Goal: Information Seeking & Learning: Learn about a topic

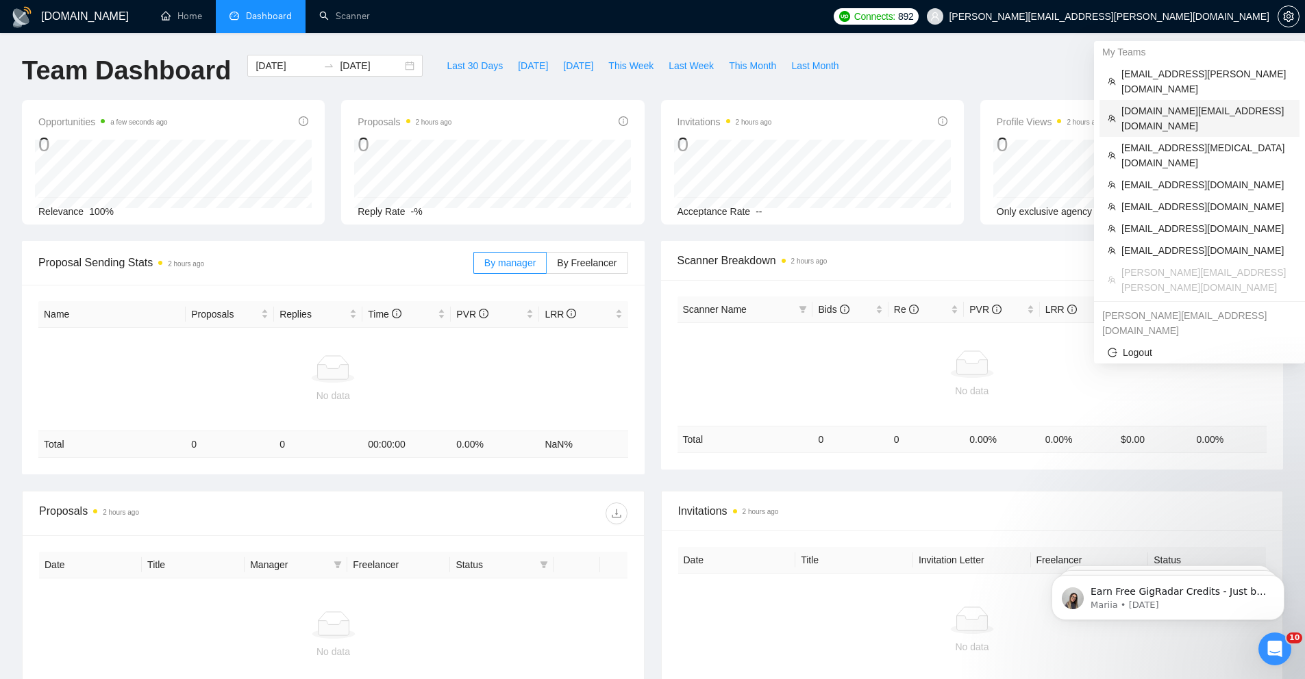
click at [1172, 103] on span "[DOMAIN_NAME][EMAIL_ADDRESS][DOMAIN_NAME]" at bounding box center [1206, 118] width 170 height 30
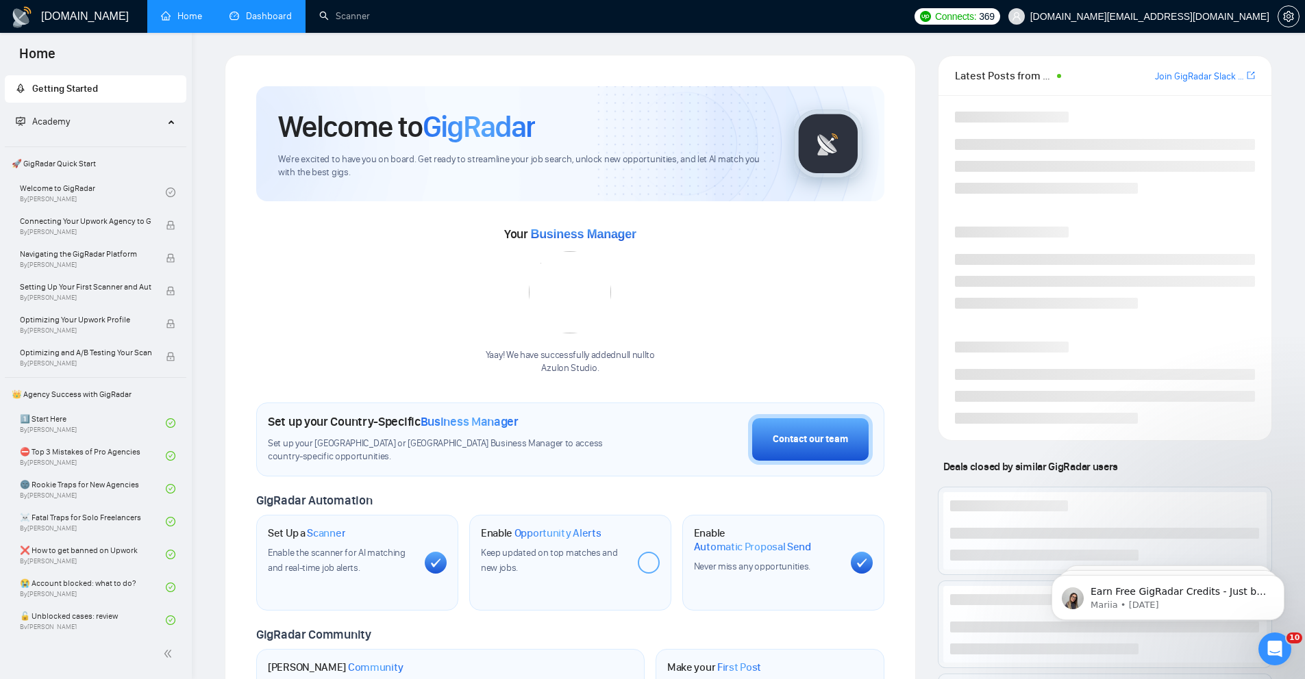
click at [236, 10] on link "Dashboard" at bounding box center [260, 16] width 62 height 12
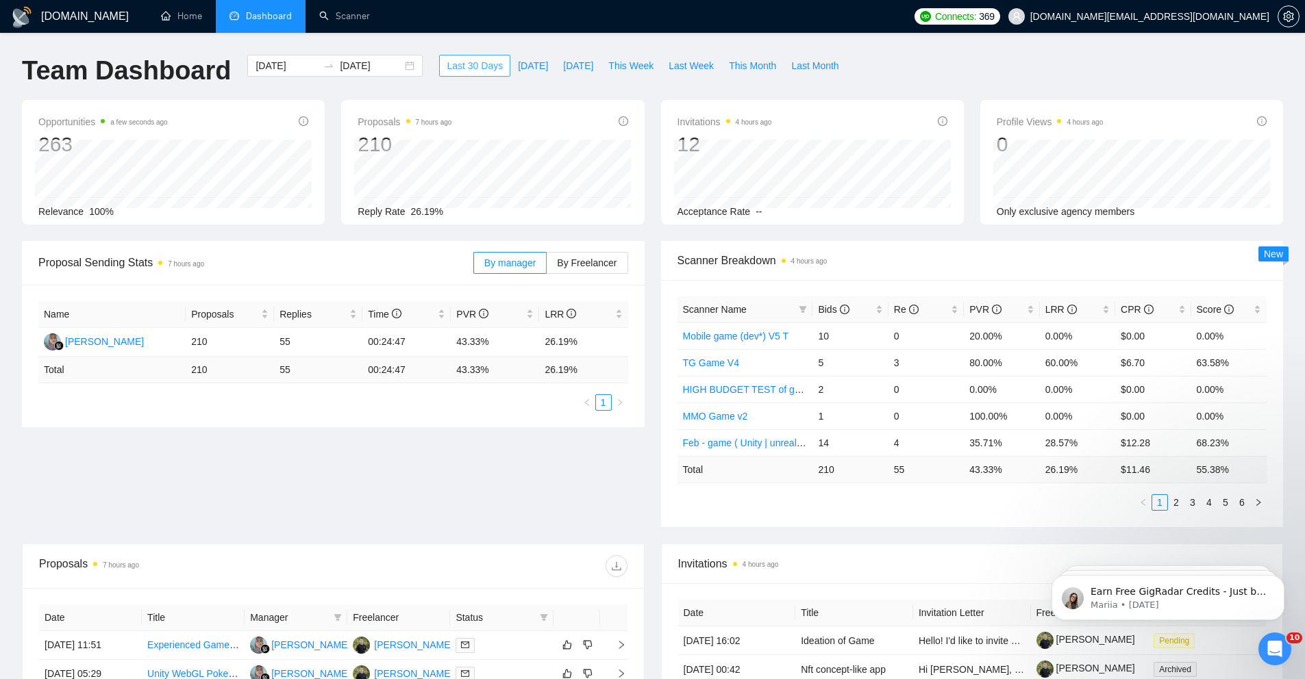
click at [480, 65] on span "Last 30 Days" at bounding box center [475, 65] width 56 height 15
click at [408, 64] on div "2025-07-30 2025-08-29" at bounding box center [334, 66] width 175 height 22
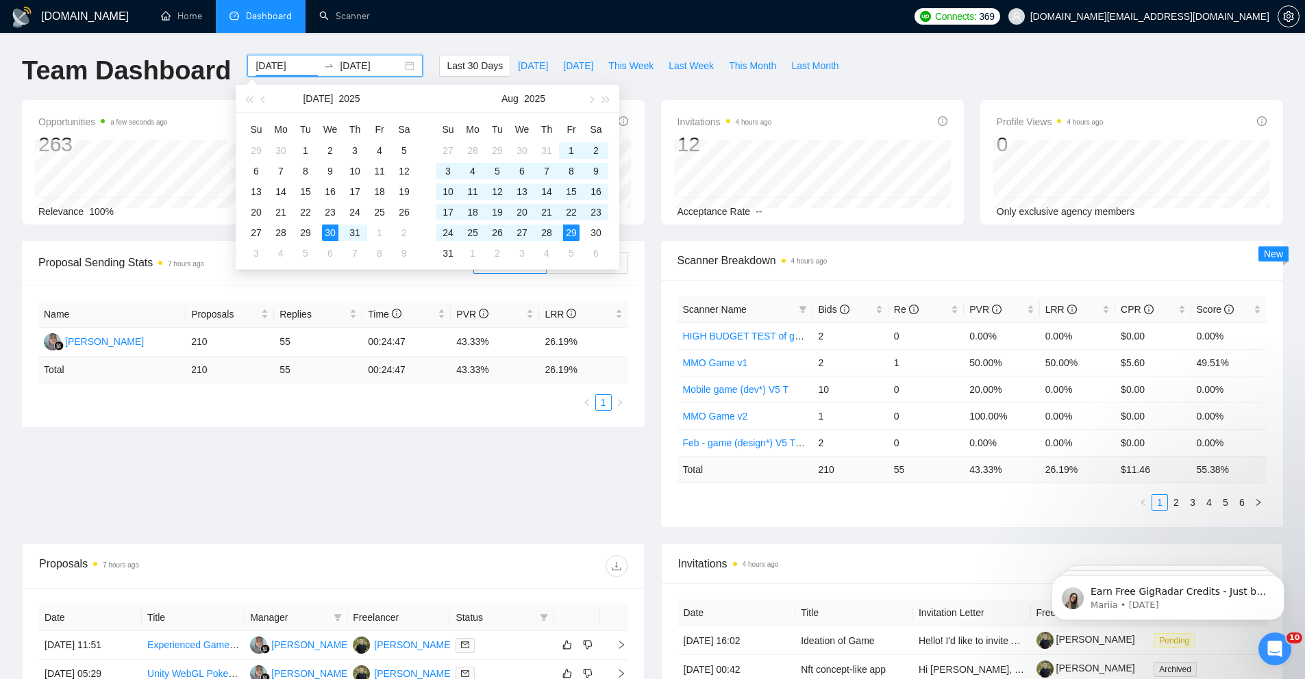
click at [405, 64] on div "2025-07-30 2025-08-29" at bounding box center [334, 66] width 175 height 22
type input "[DATE]"
click at [564, 209] on div "22" at bounding box center [571, 212] width 16 height 16
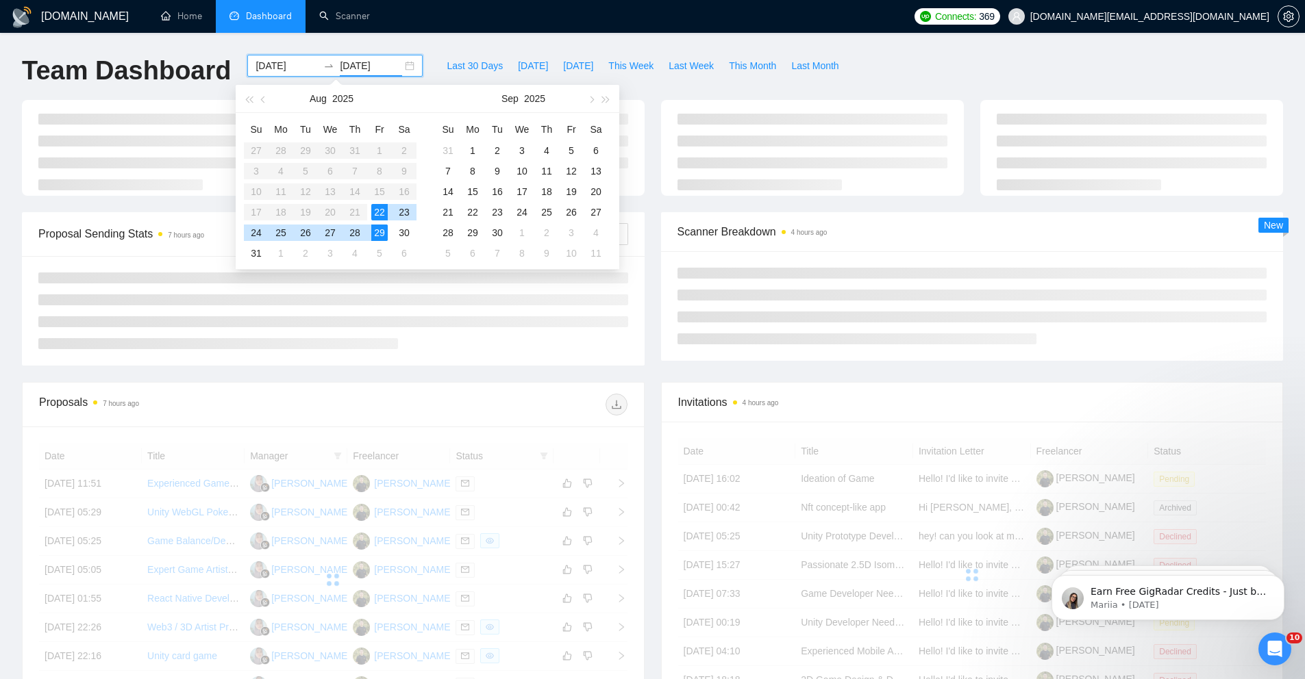
type input "[DATE]"
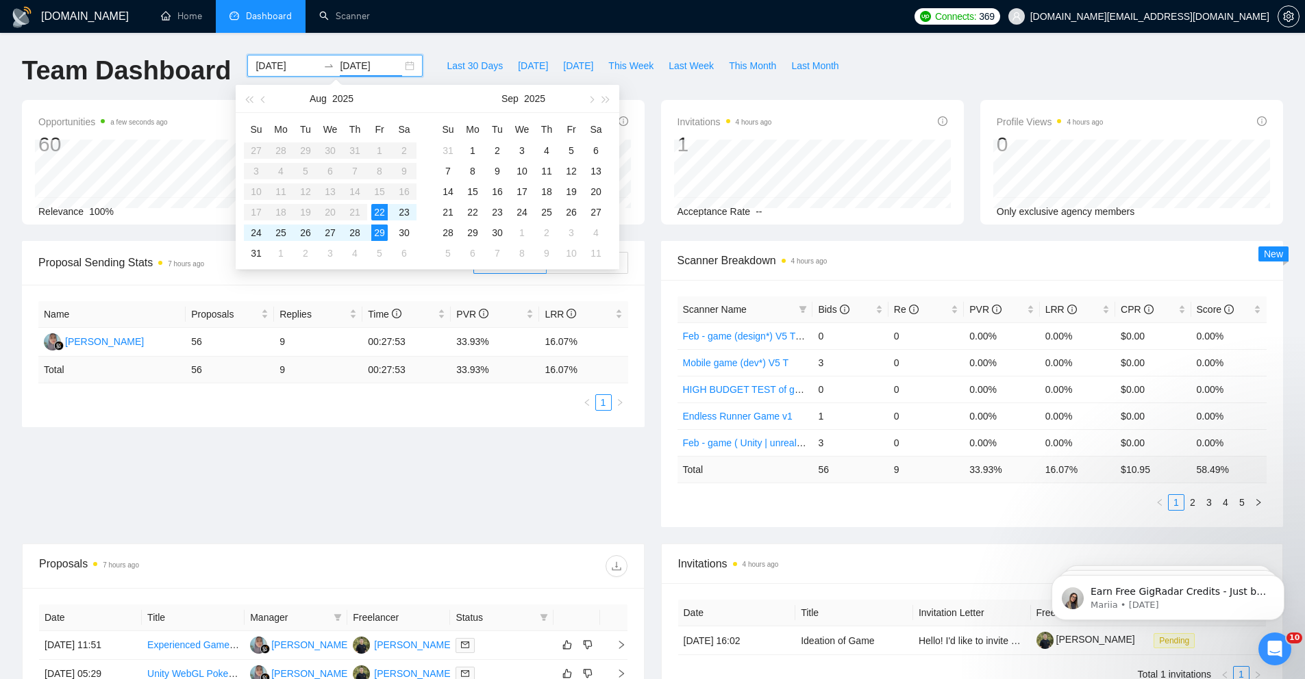
click at [650, 205] on div "Proposals 7 hours ago 56 Reply Rate 16.07%" at bounding box center [492, 162] width 319 height 125
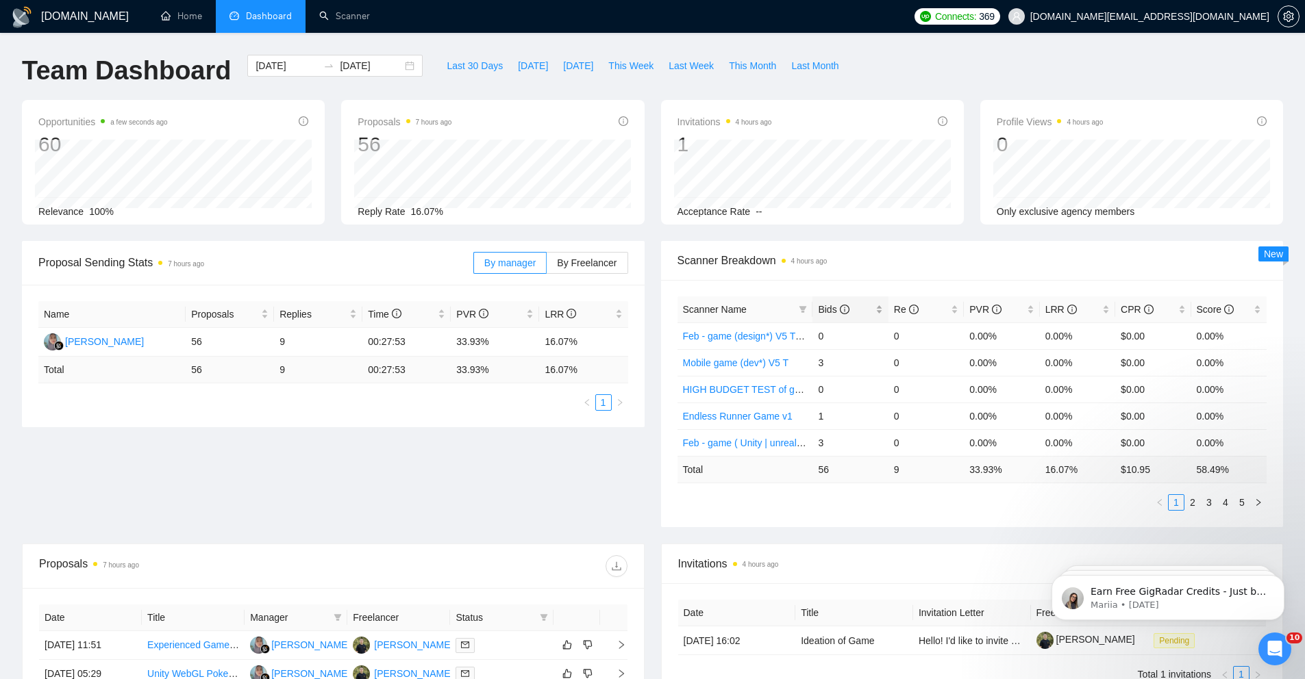
click at [864, 308] on span "Bids" at bounding box center [845, 309] width 54 height 15
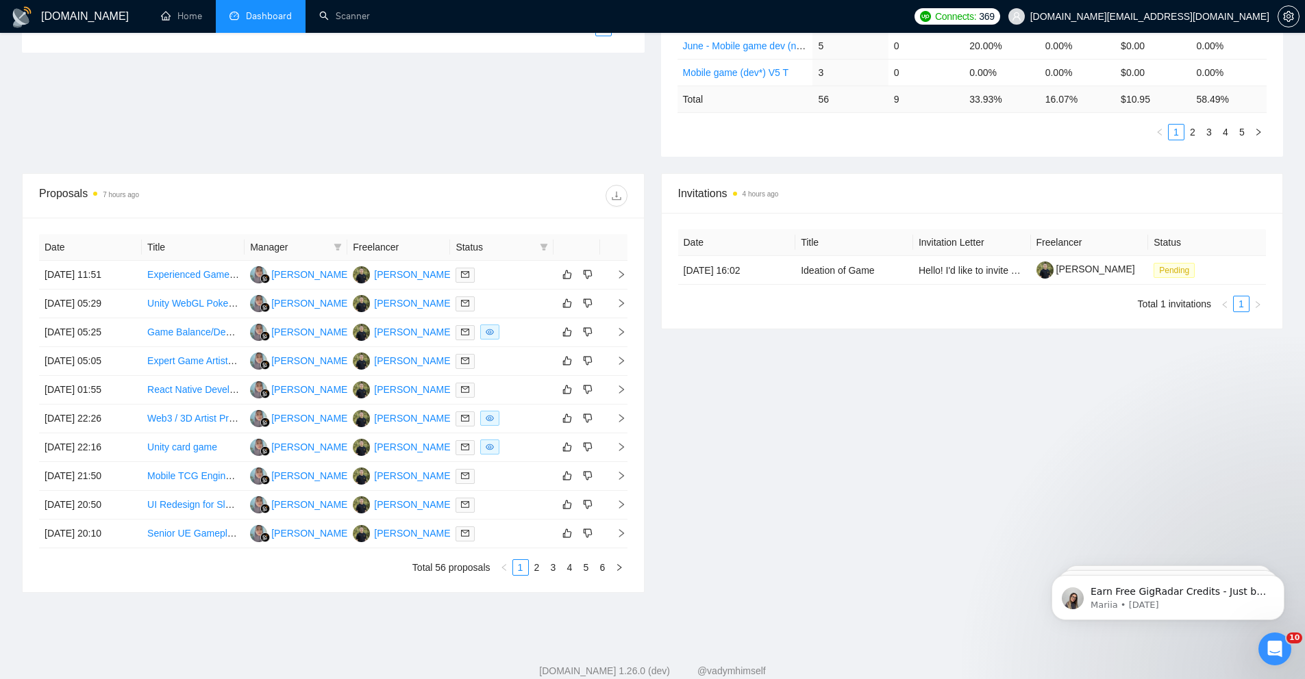
scroll to position [376, 0]
click at [536, 566] on link "2" at bounding box center [536, 566] width 15 height 15
click at [132, 301] on td "28 Aug, 2025 14:01" at bounding box center [90, 302] width 103 height 29
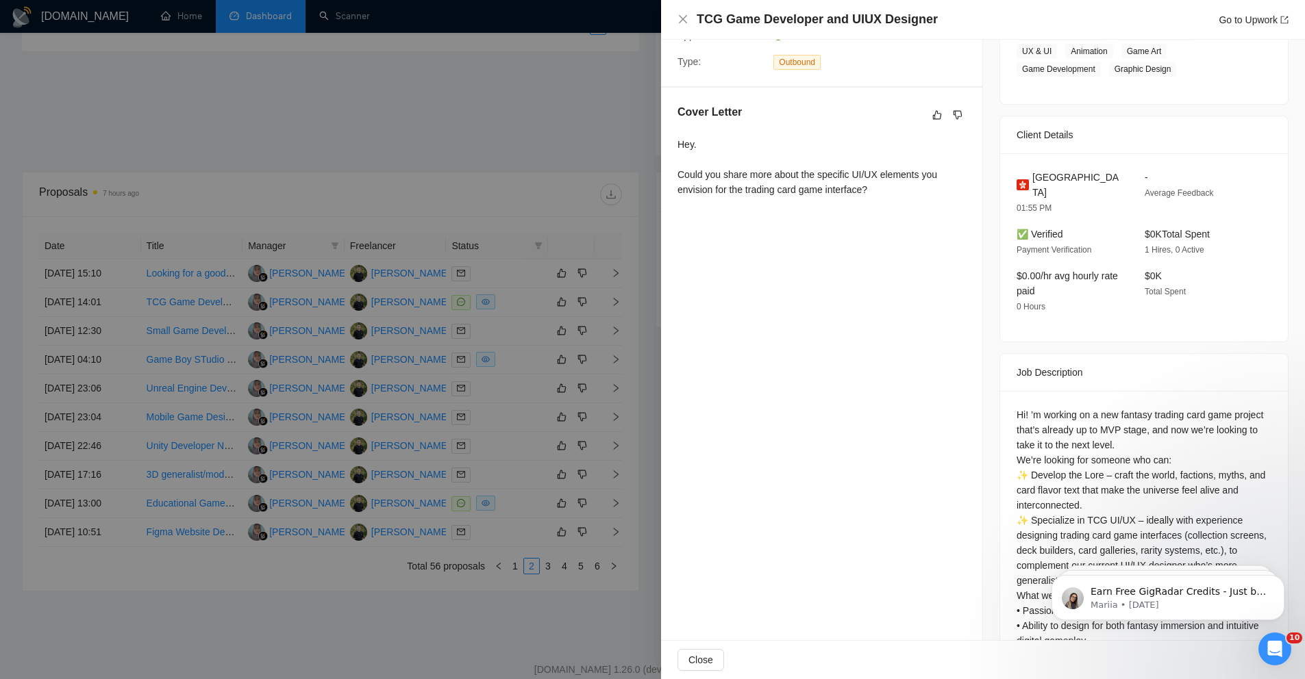
scroll to position [373, 0]
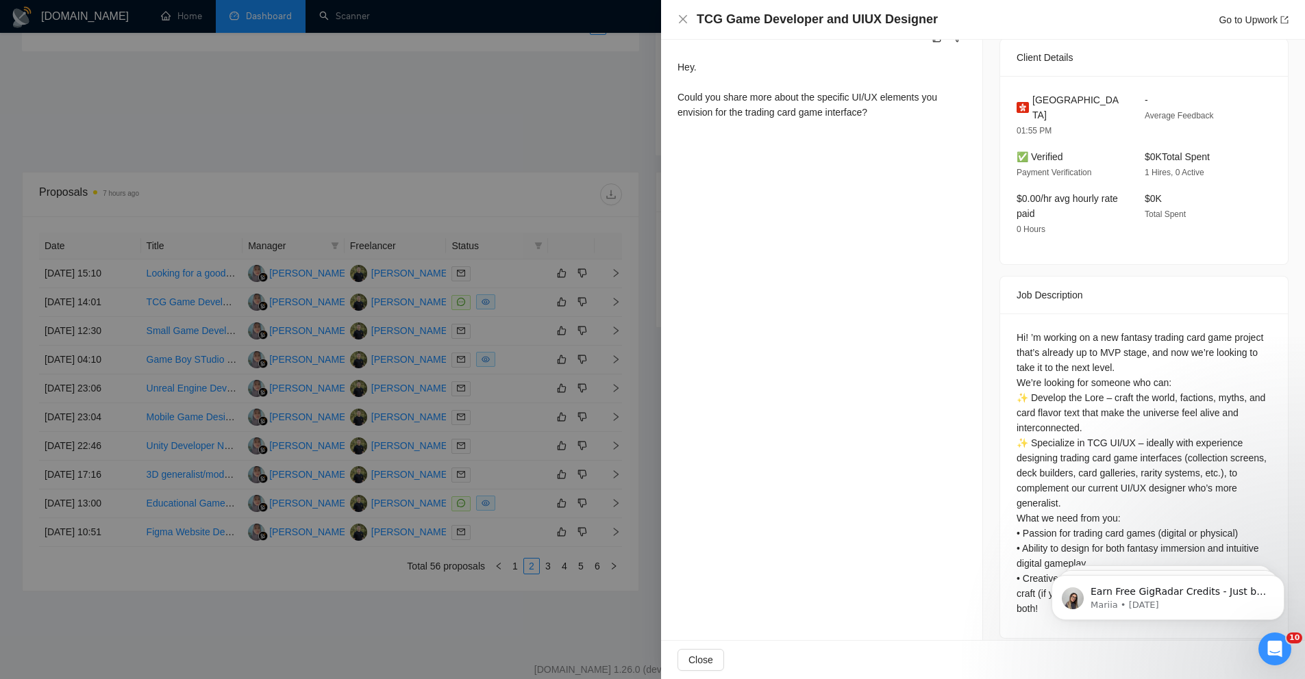
click at [231, 179] on div at bounding box center [652, 339] width 1305 height 679
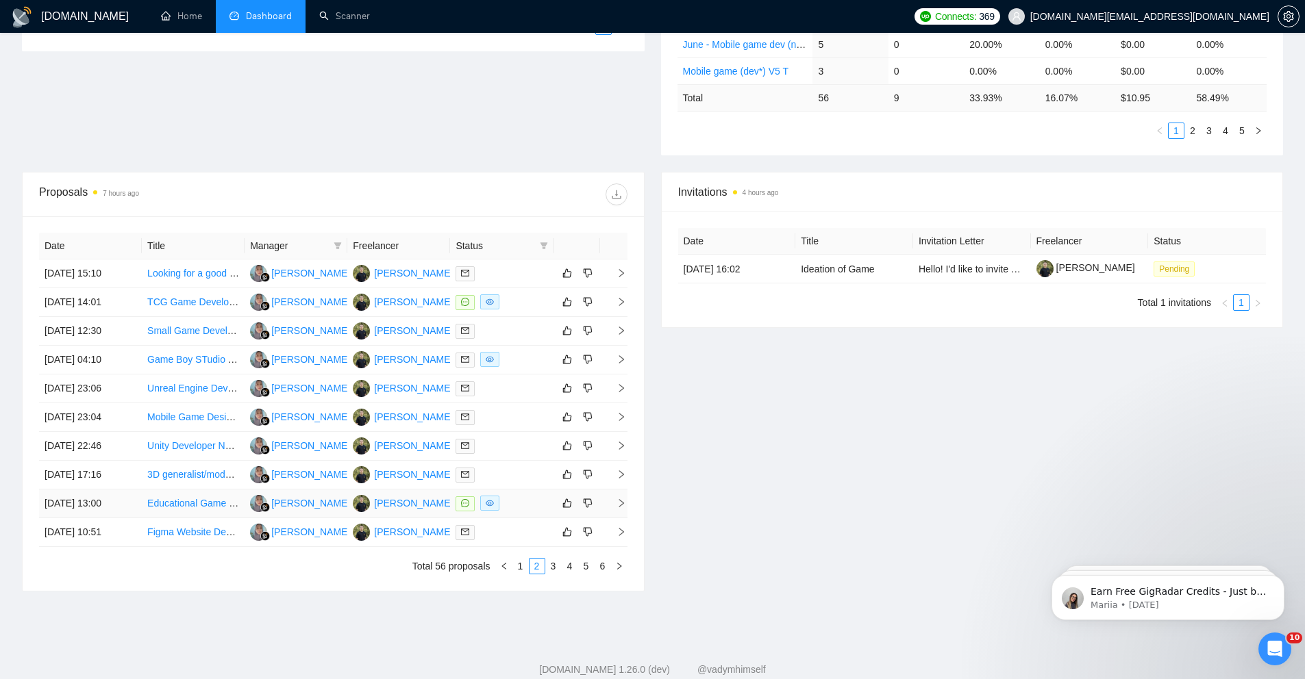
click at [524, 500] on div at bounding box center [501, 504] width 92 height 16
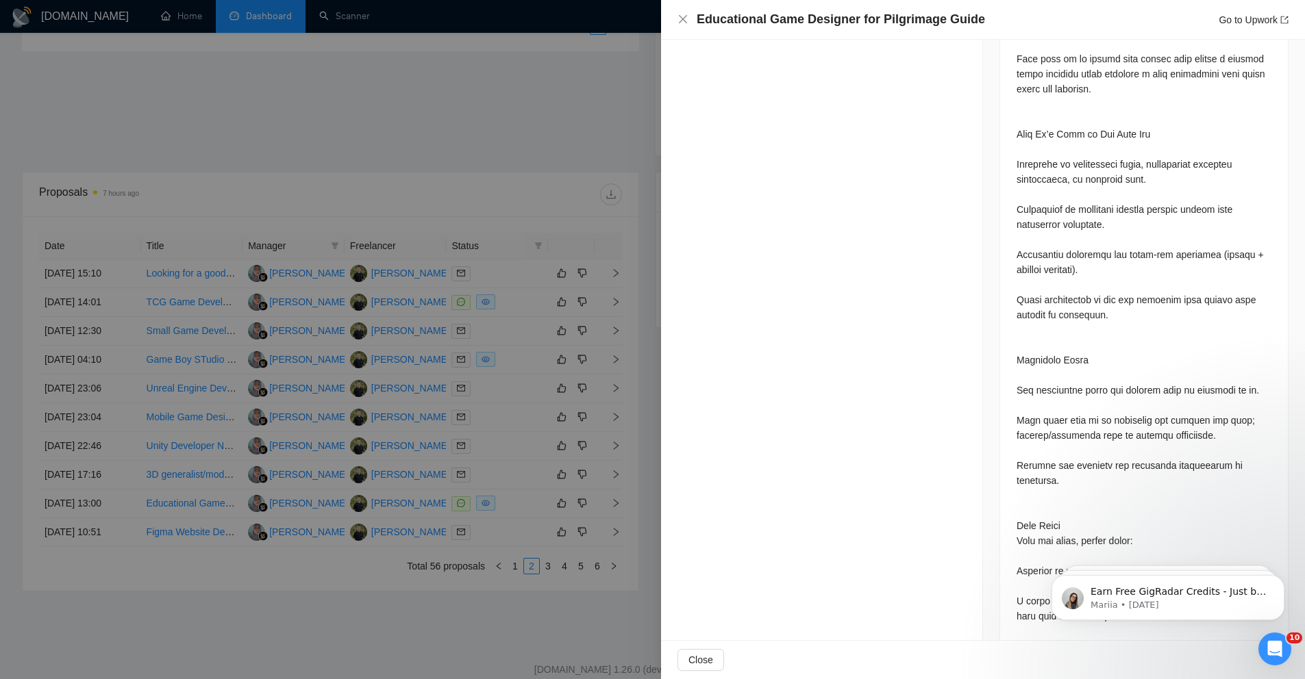
scroll to position [1121, 0]
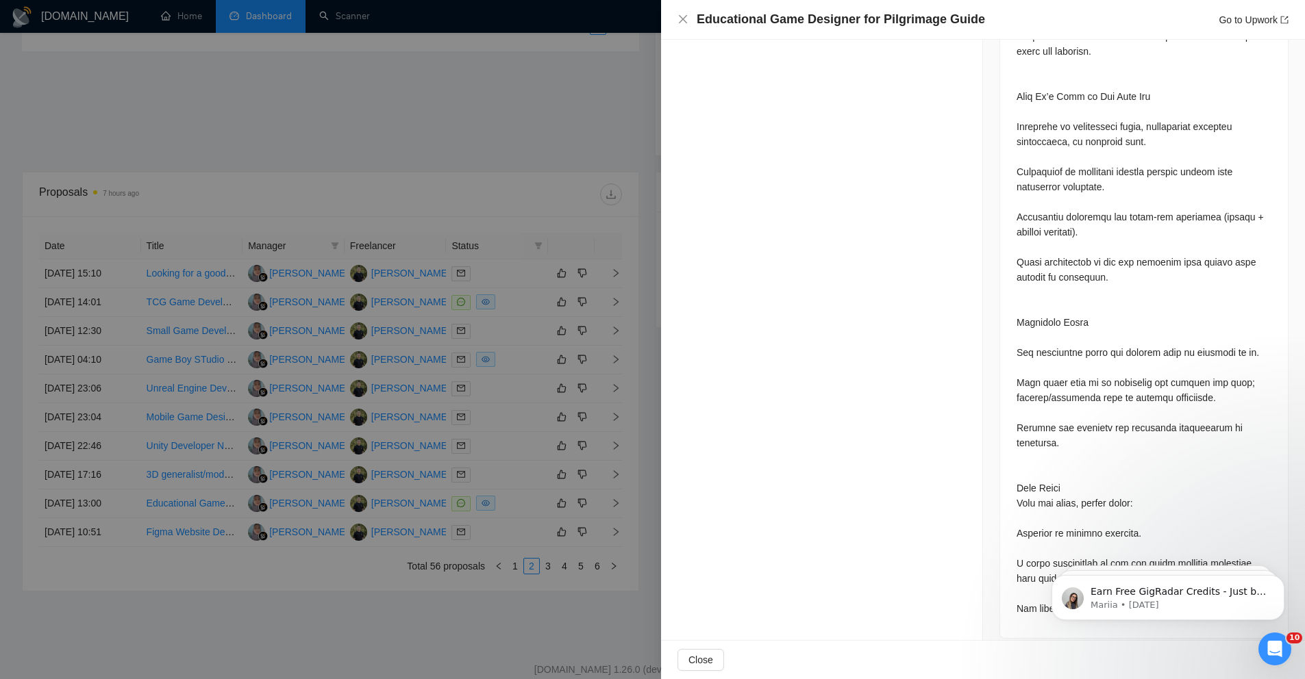
click at [458, 153] on div at bounding box center [652, 339] width 1305 height 679
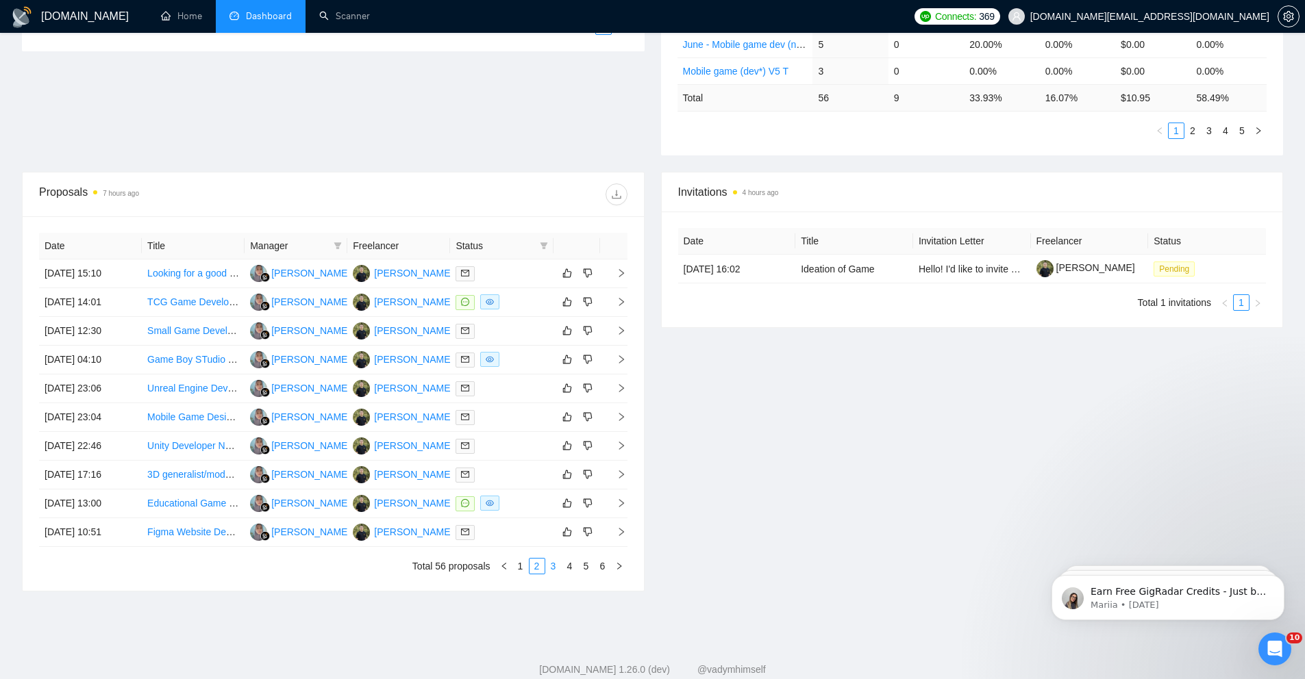
click at [550, 569] on link "3" at bounding box center [553, 566] width 15 height 15
click at [133, 417] on td "27 Aug, 2025 03:15" at bounding box center [90, 417] width 103 height 29
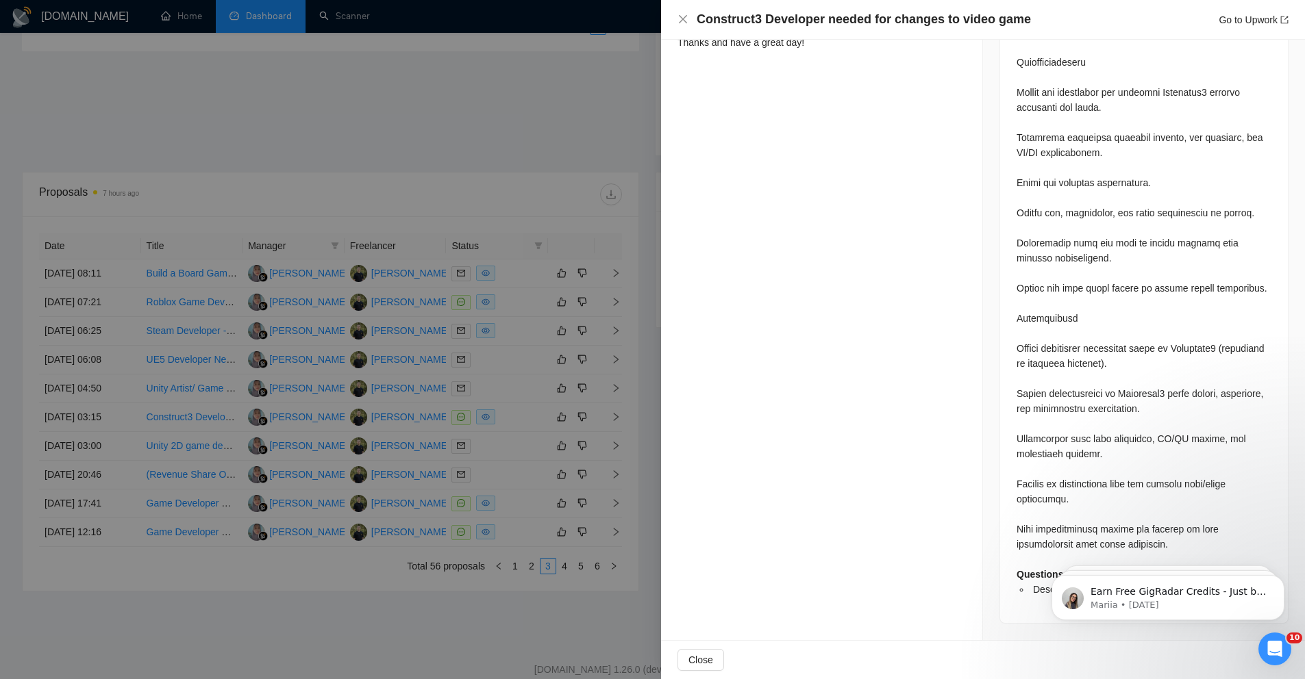
click at [543, 123] on div at bounding box center [652, 339] width 1305 height 679
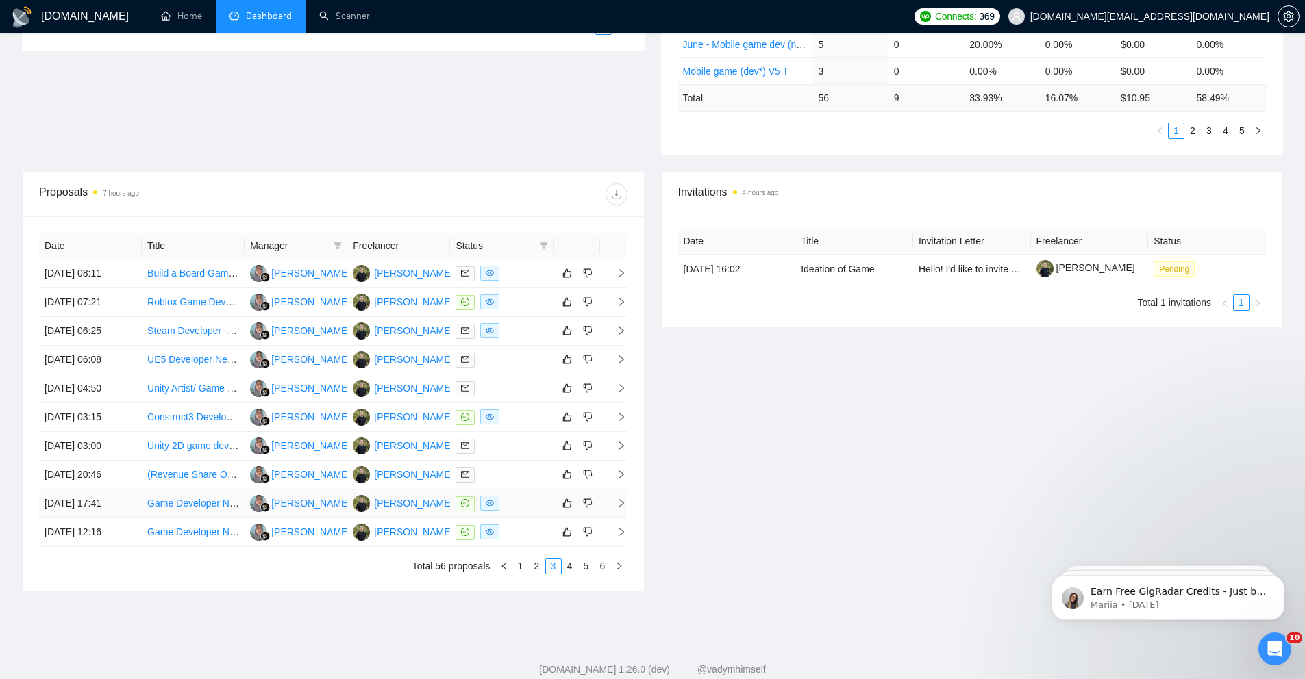
click at [115, 510] on td "26 Aug, 2025 17:41" at bounding box center [90, 504] width 103 height 29
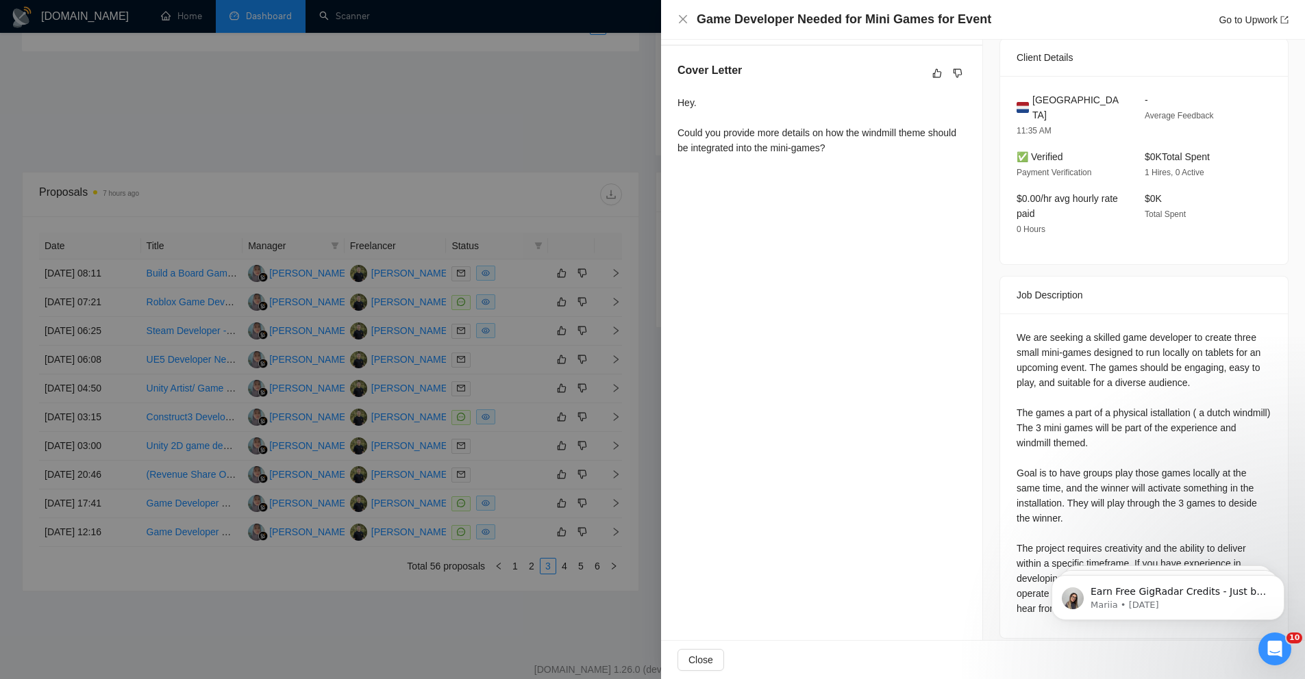
scroll to position [410, 0]
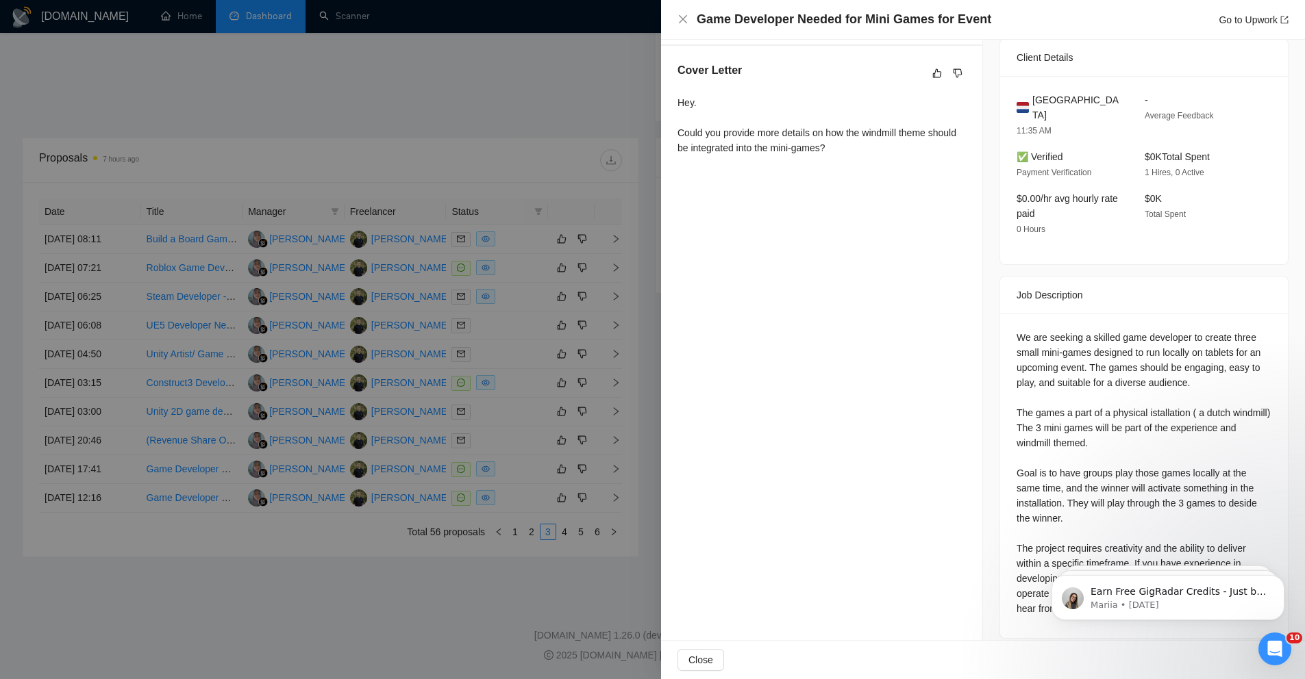
click at [384, 132] on div at bounding box center [652, 339] width 1305 height 679
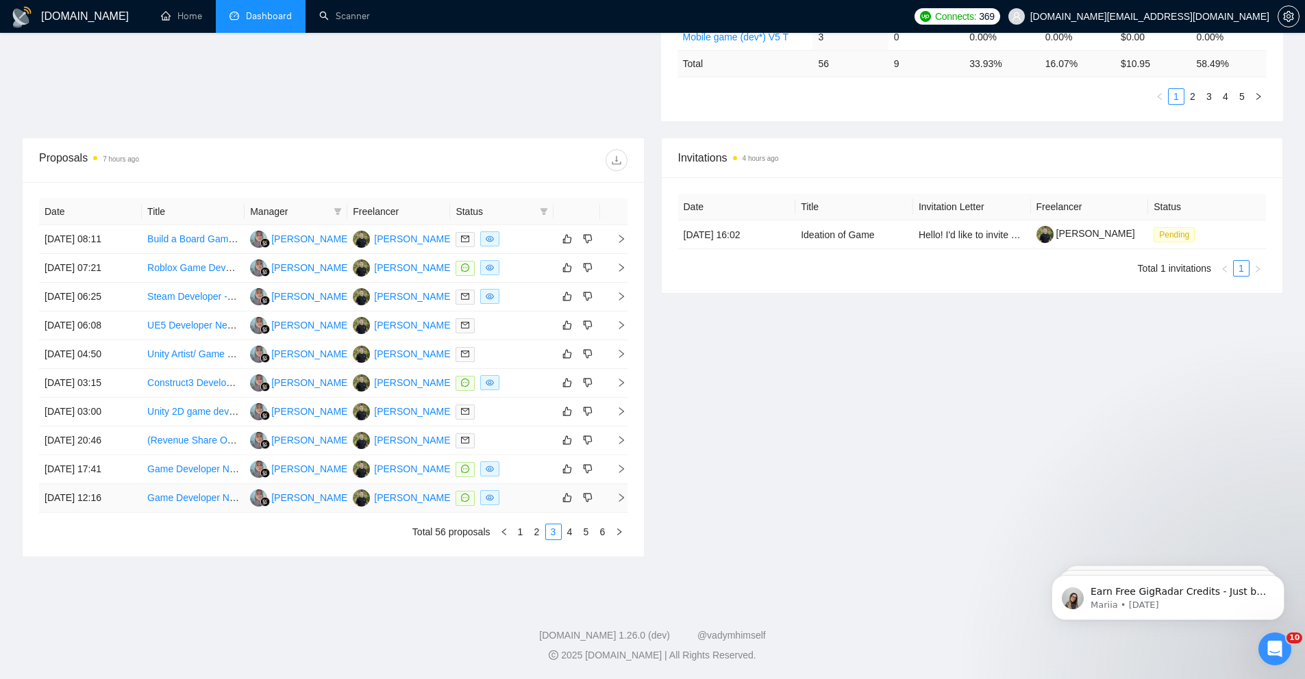
click at [126, 499] on td "26 Aug, 2025 12:16" at bounding box center [90, 498] width 103 height 29
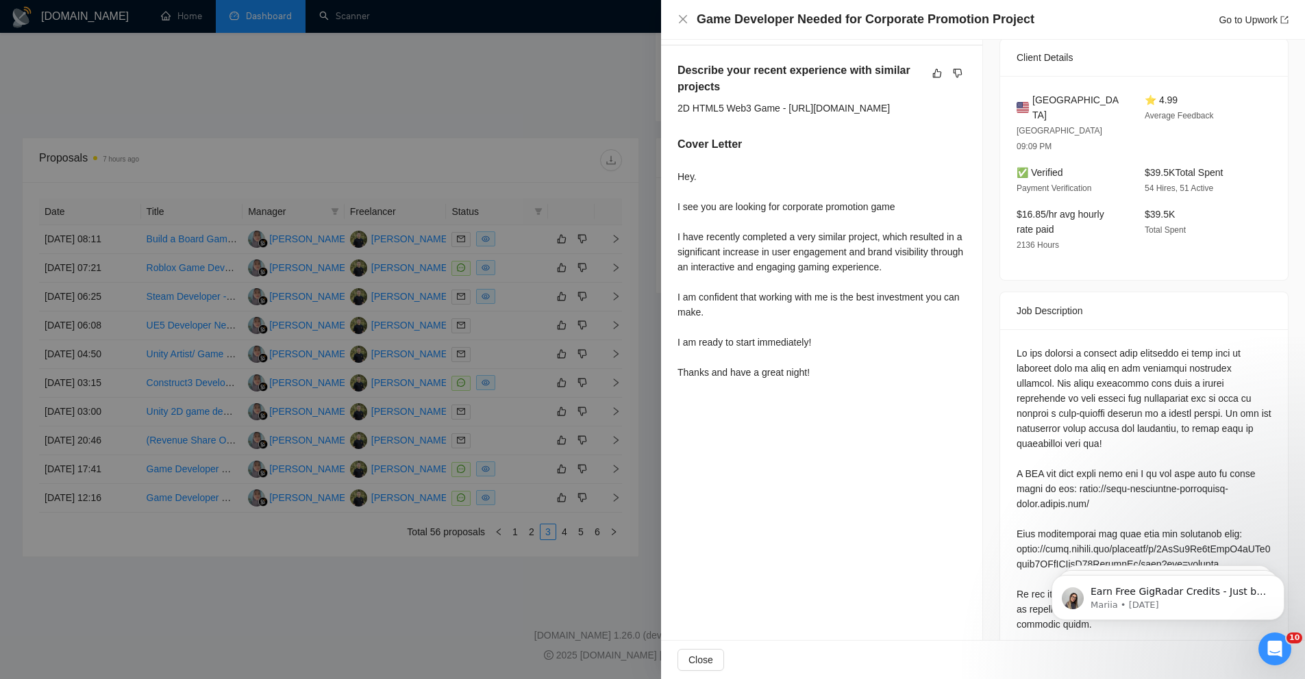
click at [164, 573] on div at bounding box center [652, 339] width 1305 height 679
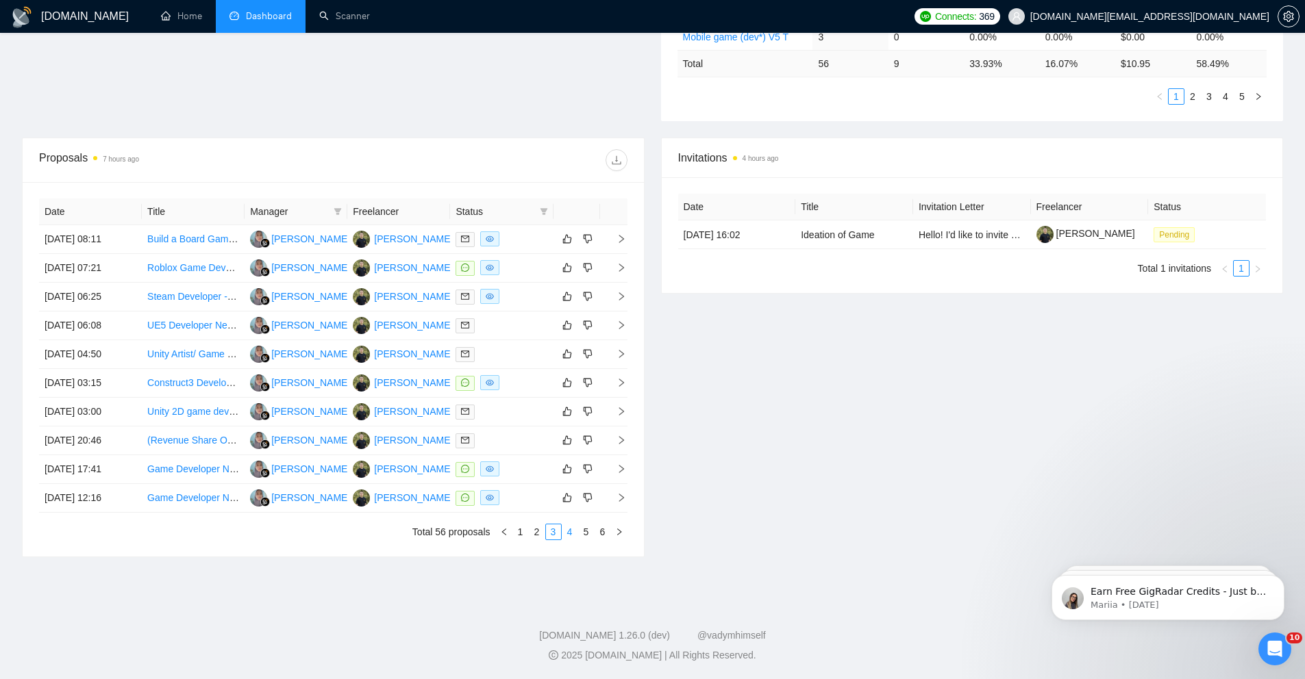
click at [572, 528] on link "4" at bounding box center [569, 532] width 15 height 15
click at [138, 379] on td "25 Aug, 2025 12:26" at bounding box center [90, 383] width 103 height 29
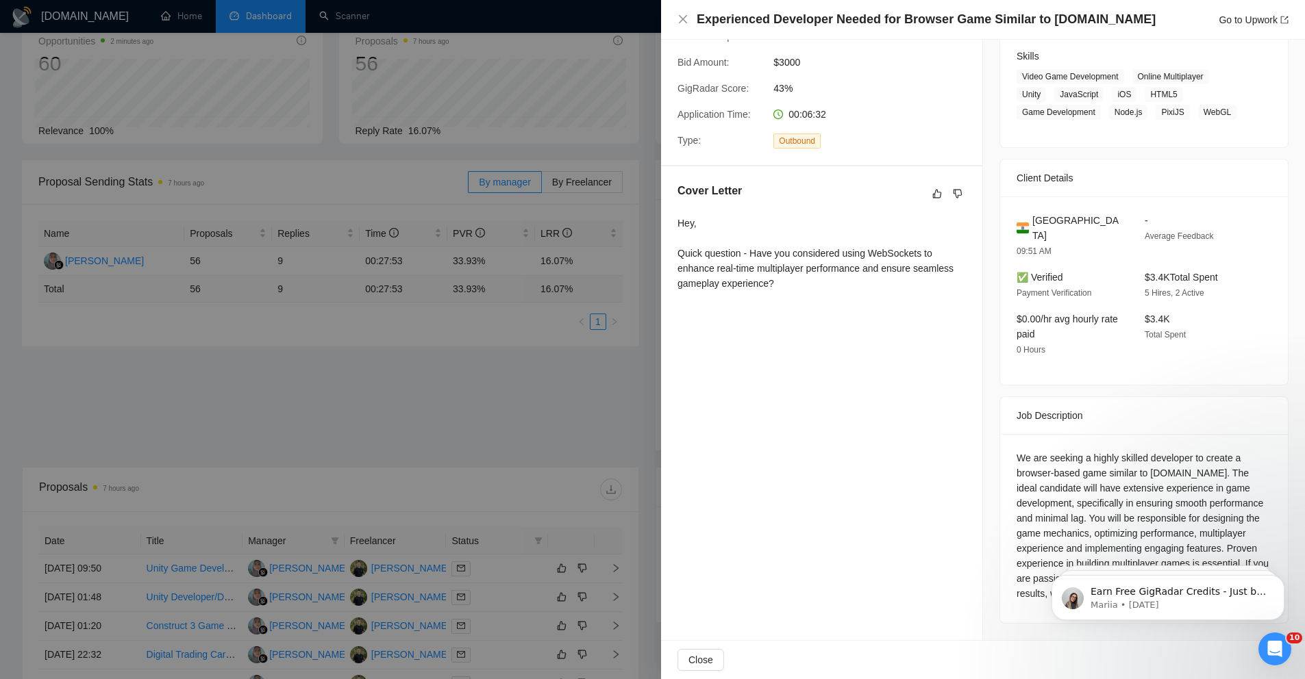
scroll to position [84, 0]
click at [568, 420] on div at bounding box center [652, 339] width 1305 height 679
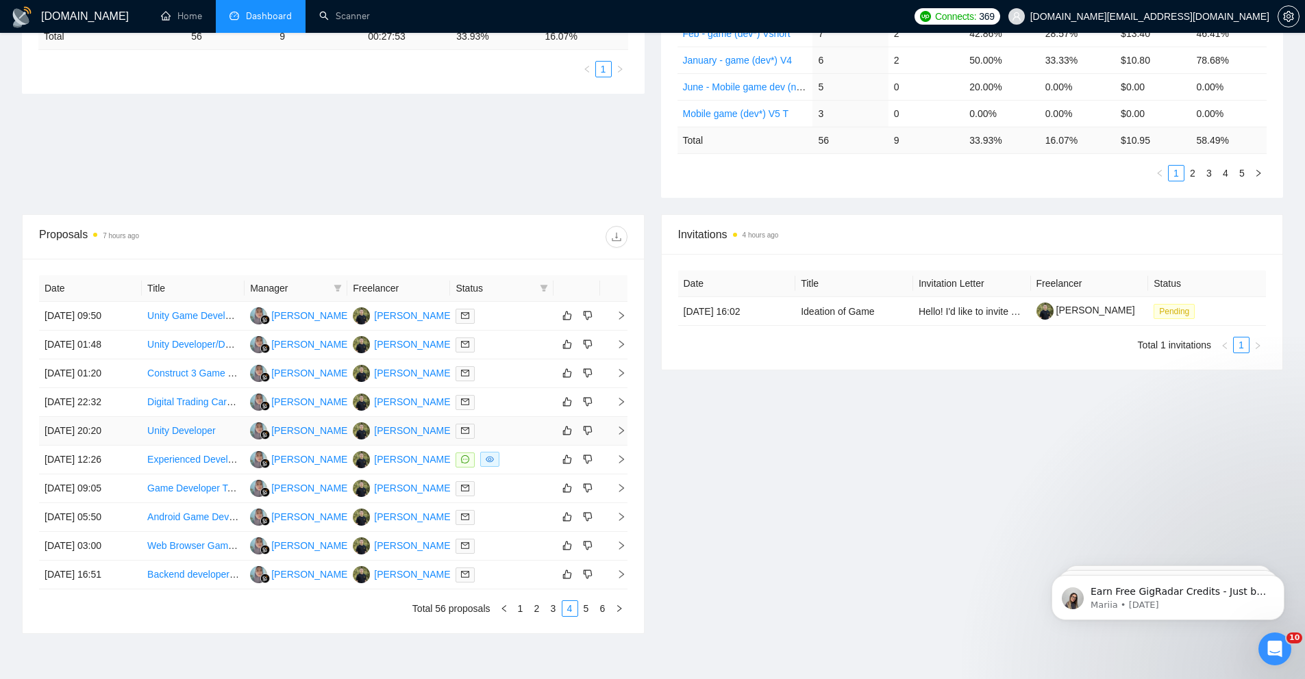
scroll to position [392, 0]
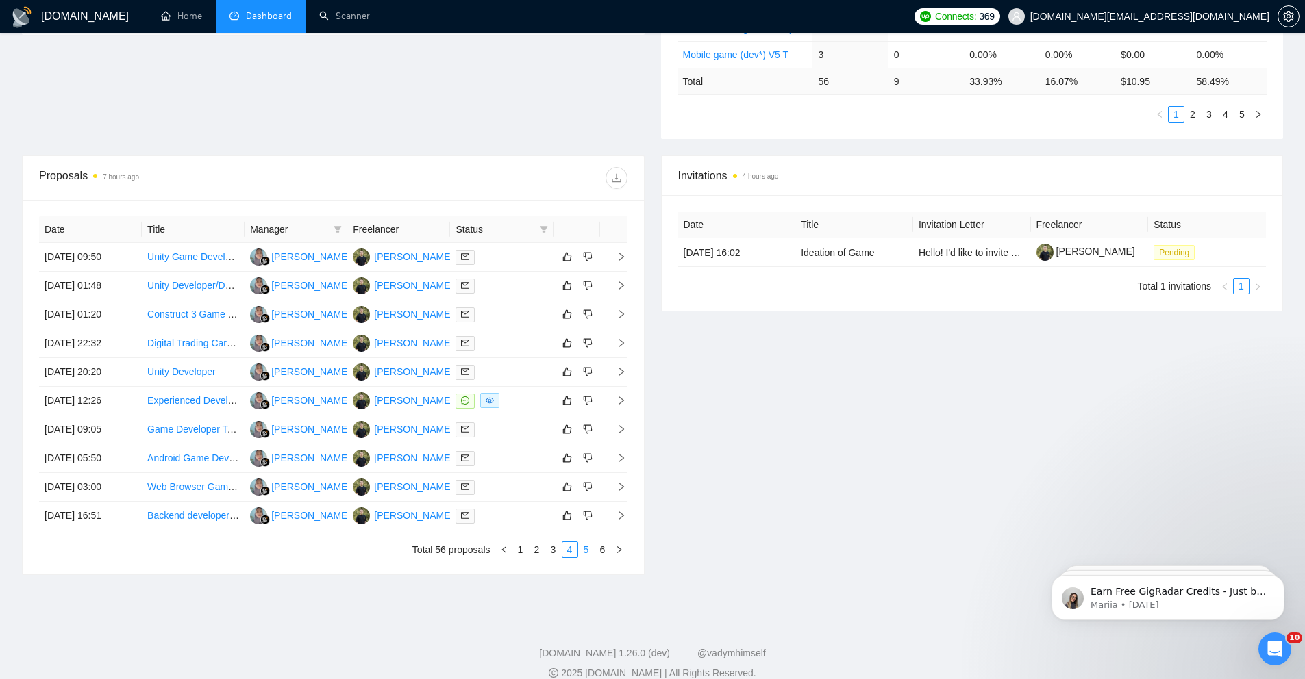
click at [586, 549] on link "5" at bounding box center [586, 549] width 15 height 15
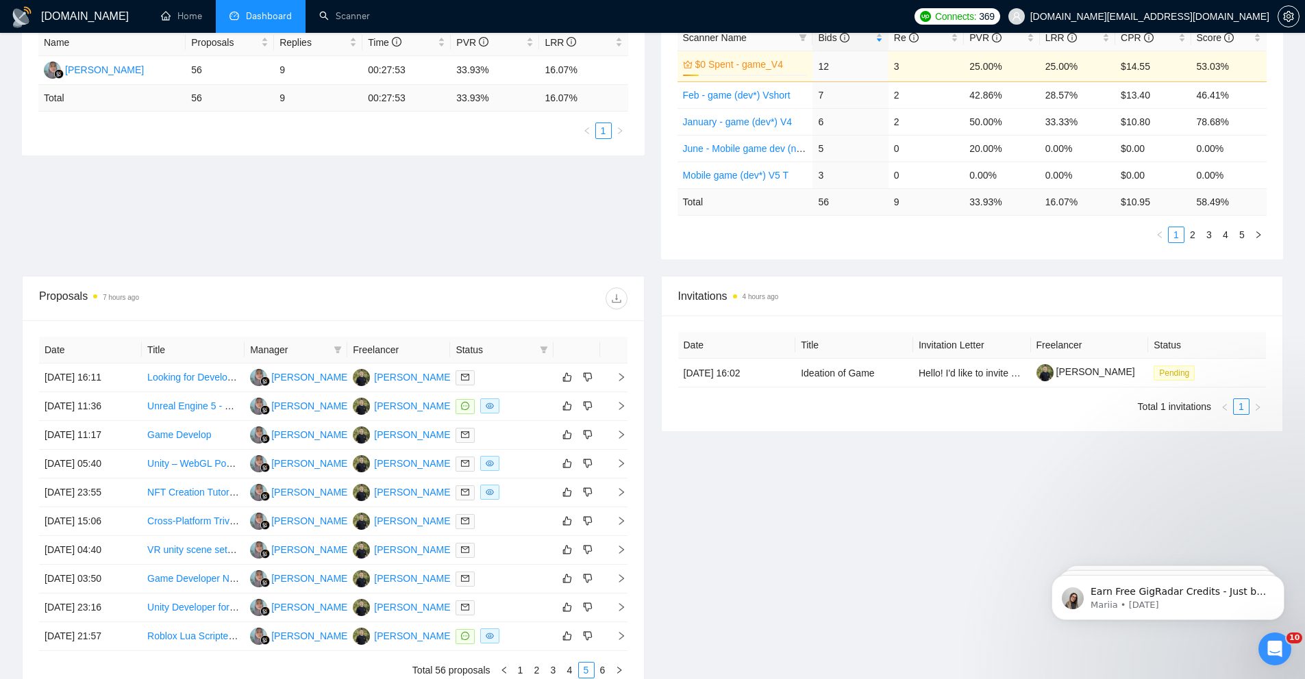
scroll to position [410, 0]
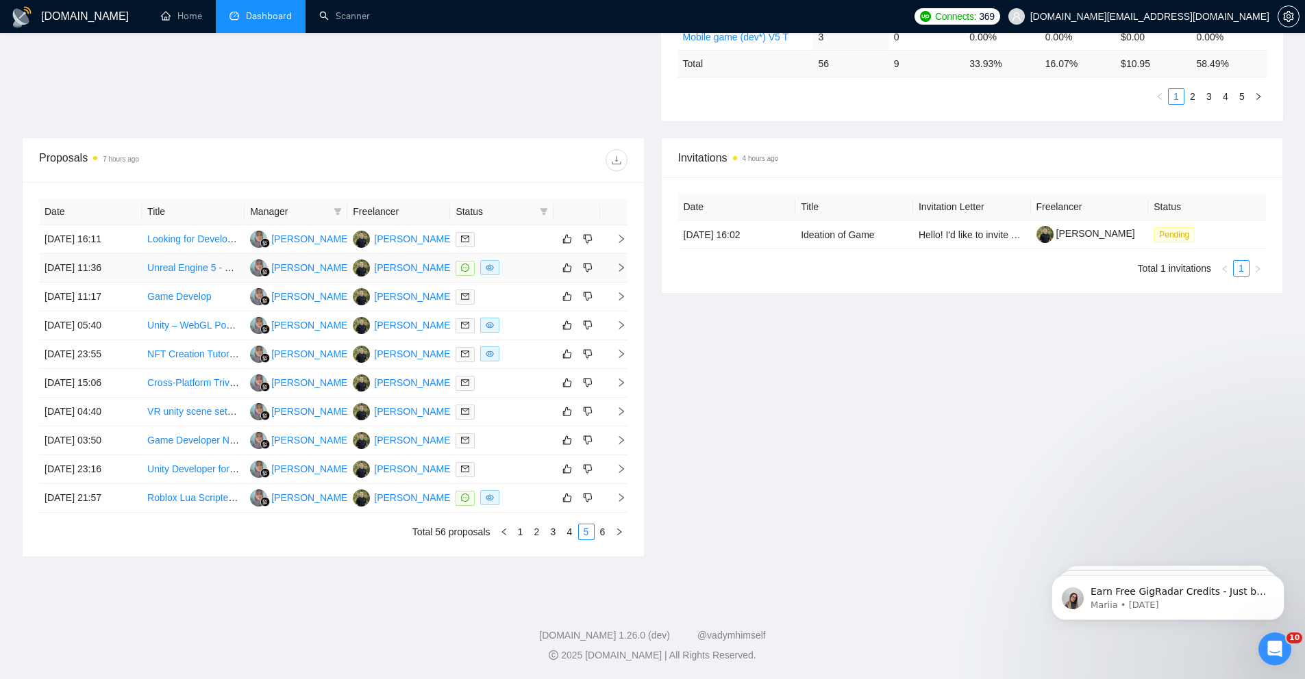
click at [132, 273] on td "24 Aug, 2025 11:36" at bounding box center [90, 268] width 103 height 29
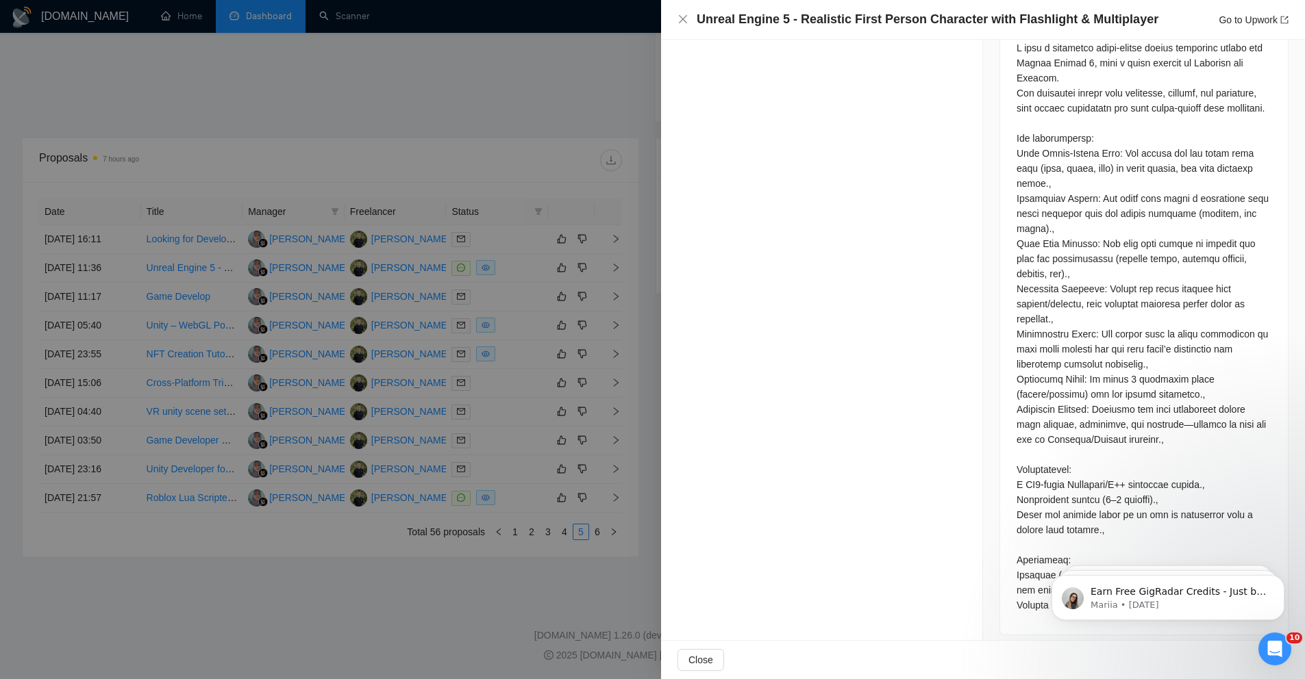
scroll to position [654, 0]
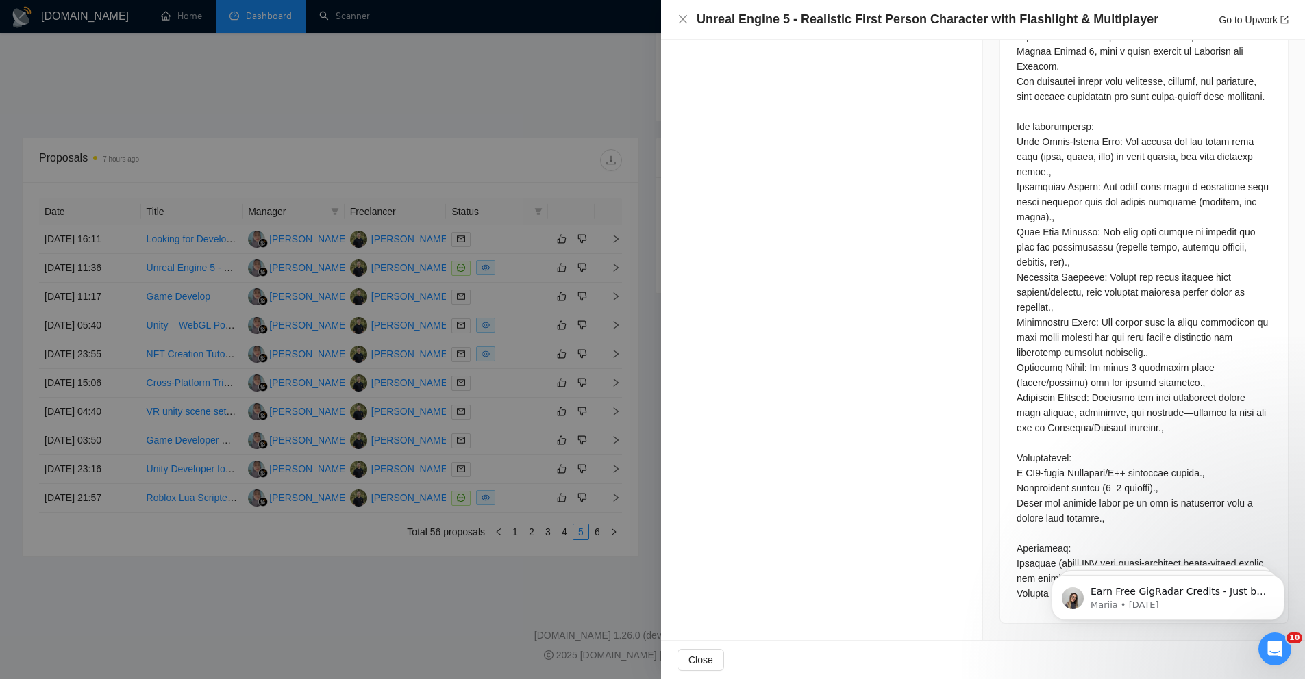
click at [438, 564] on div at bounding box center [652, 339] width 1305 height 679
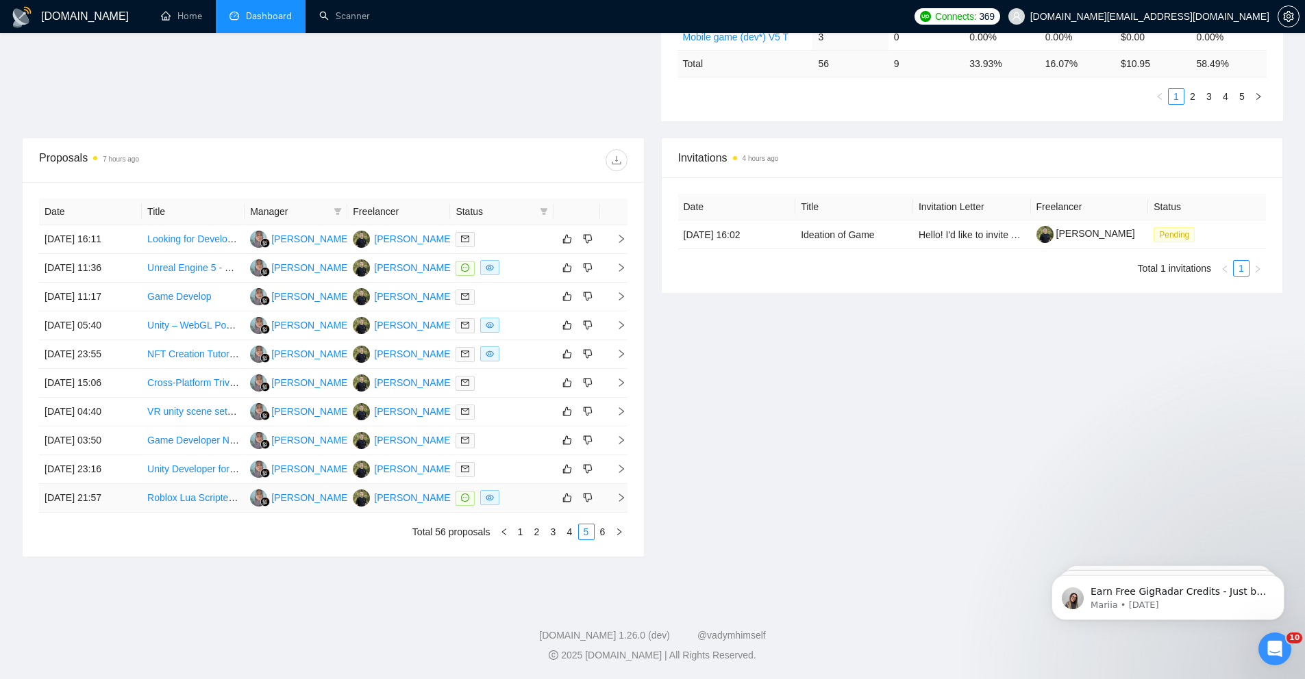
click at [142, 503] on td "Roblox Lua Scripter for a Roblox game" at bounding box center [193, 498] width 103 height 29
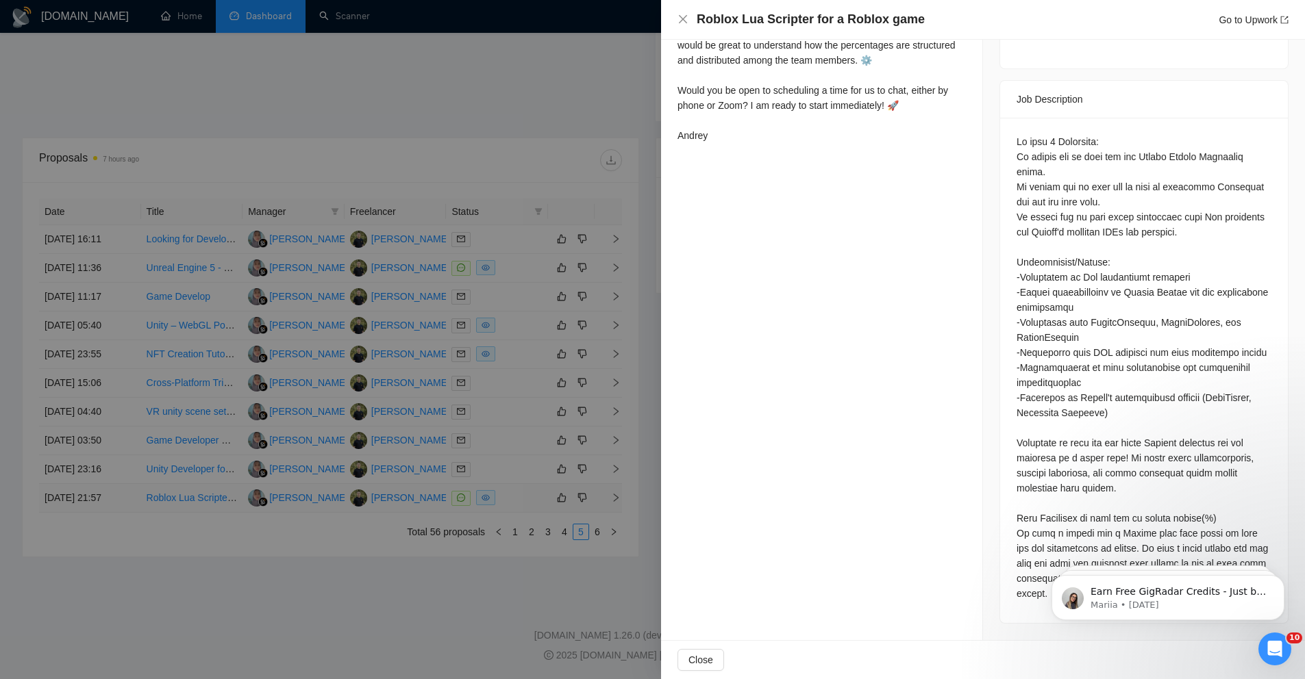
scroll to position [501, 0]
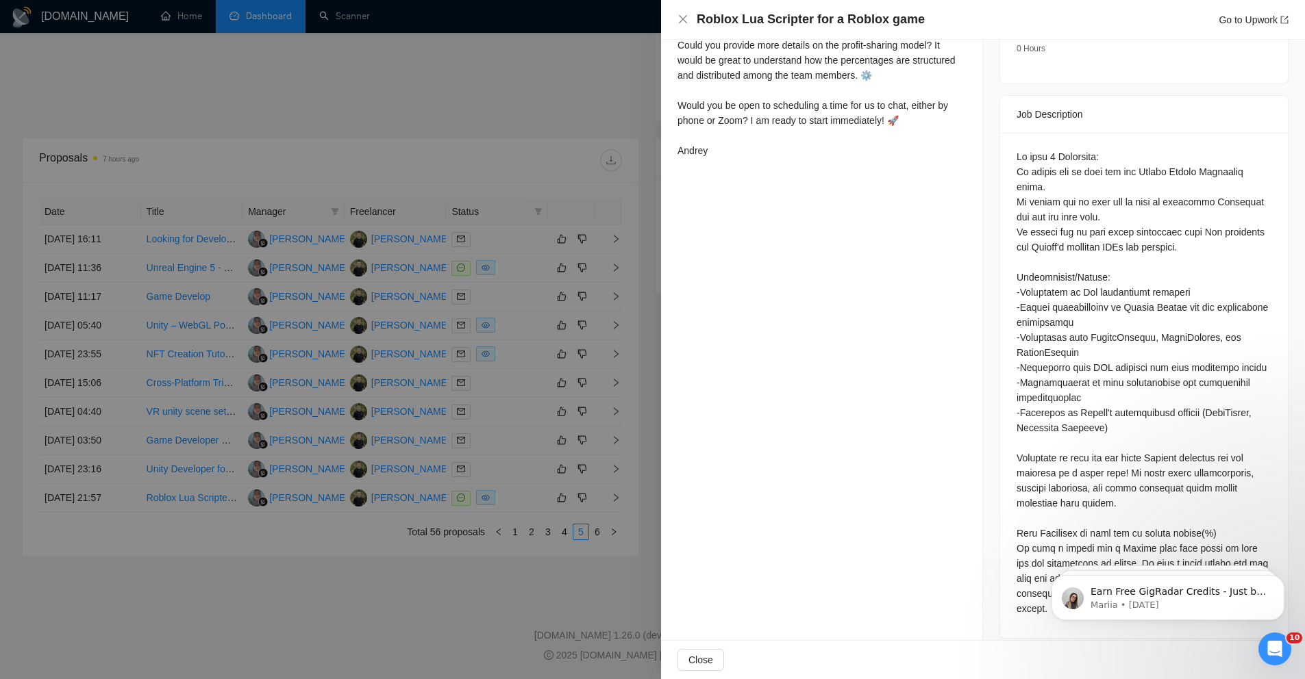
click at [448, 549] on div at bounding box center [652, 339] width 1305 height 679
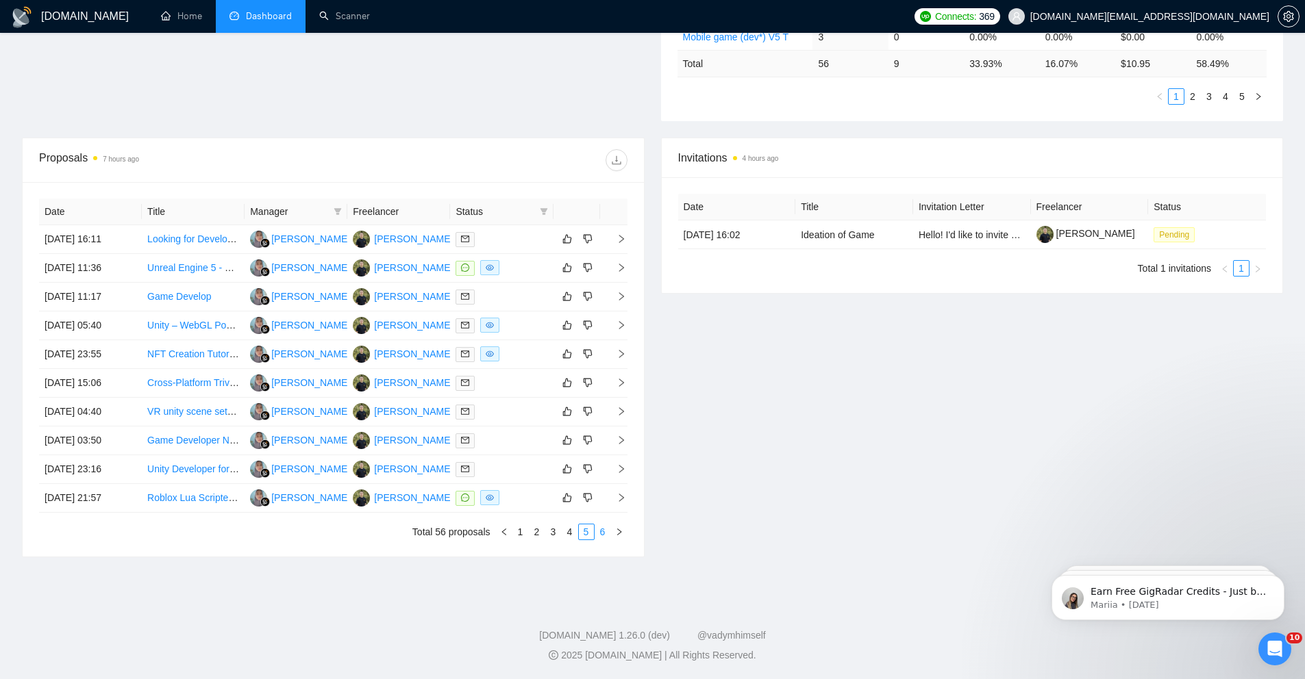
click at [601, 531] on link "6" at bounding box center [602, 532] width 15 height 15
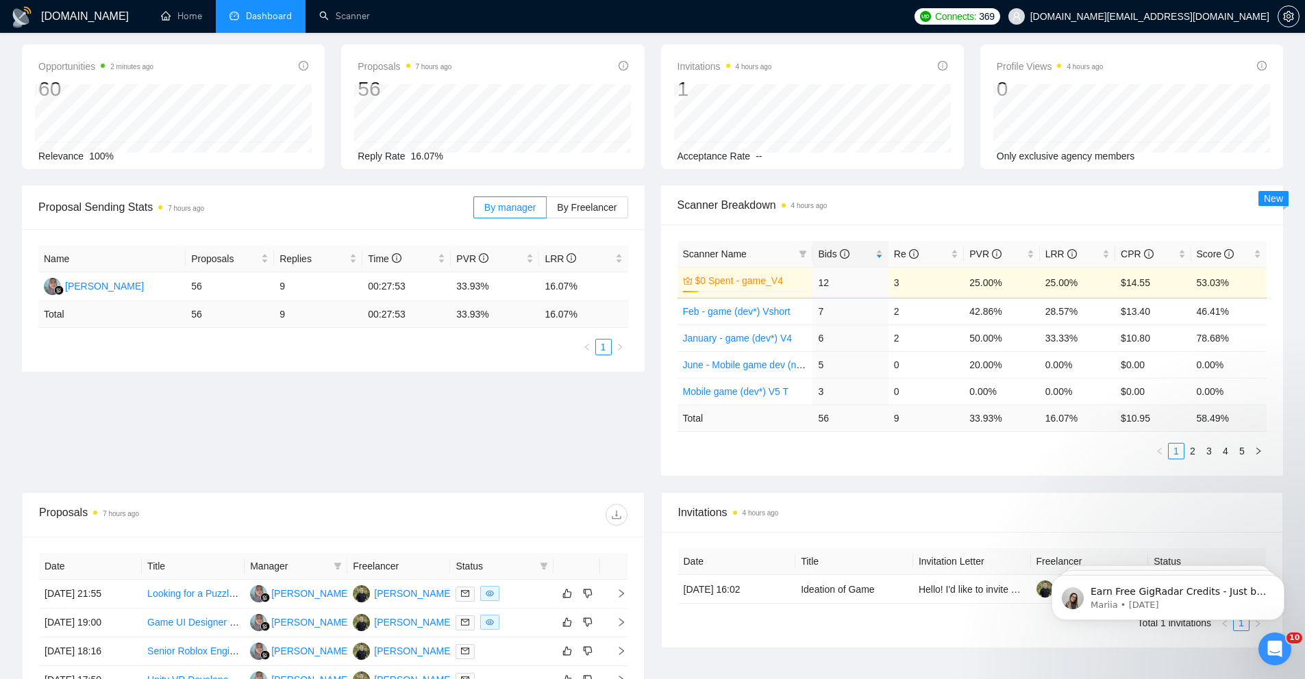
scroll to position [0, 0]
